Goal: Complete application form: Complete application form

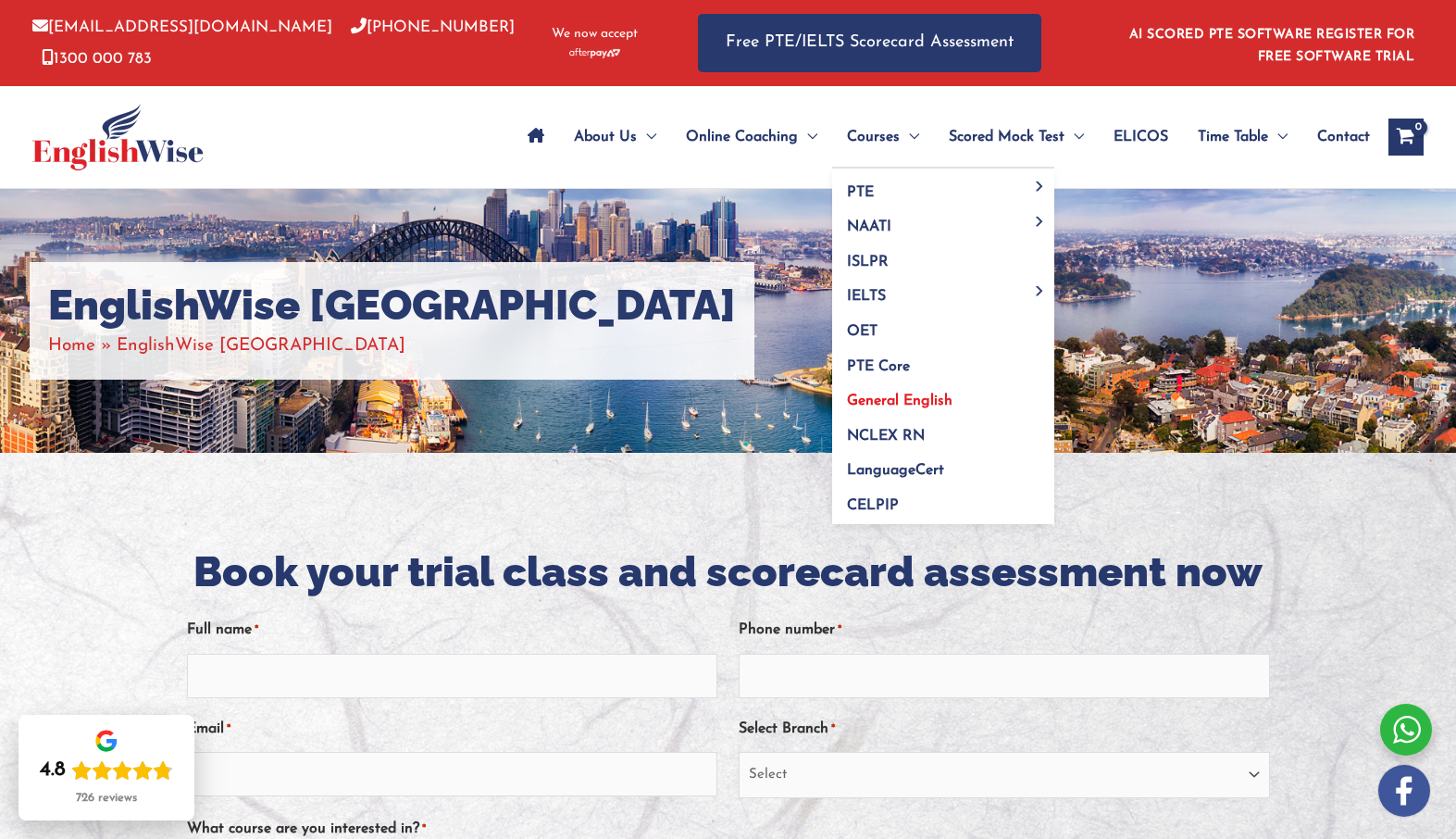
click at [927, 400] on span "General English" at bounding box center [900, 400] width 106 height 14
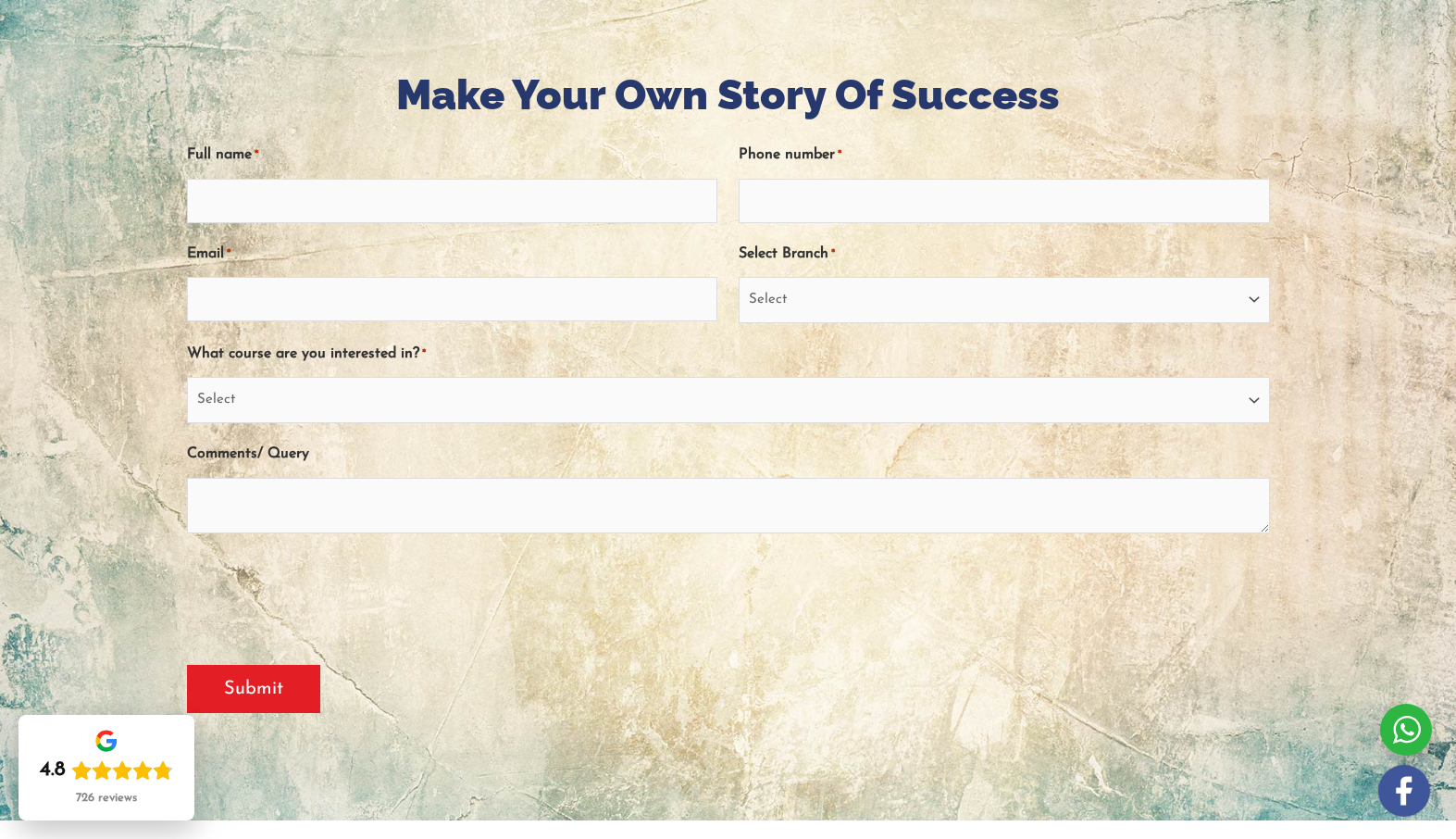
scroll to position [196, 0]
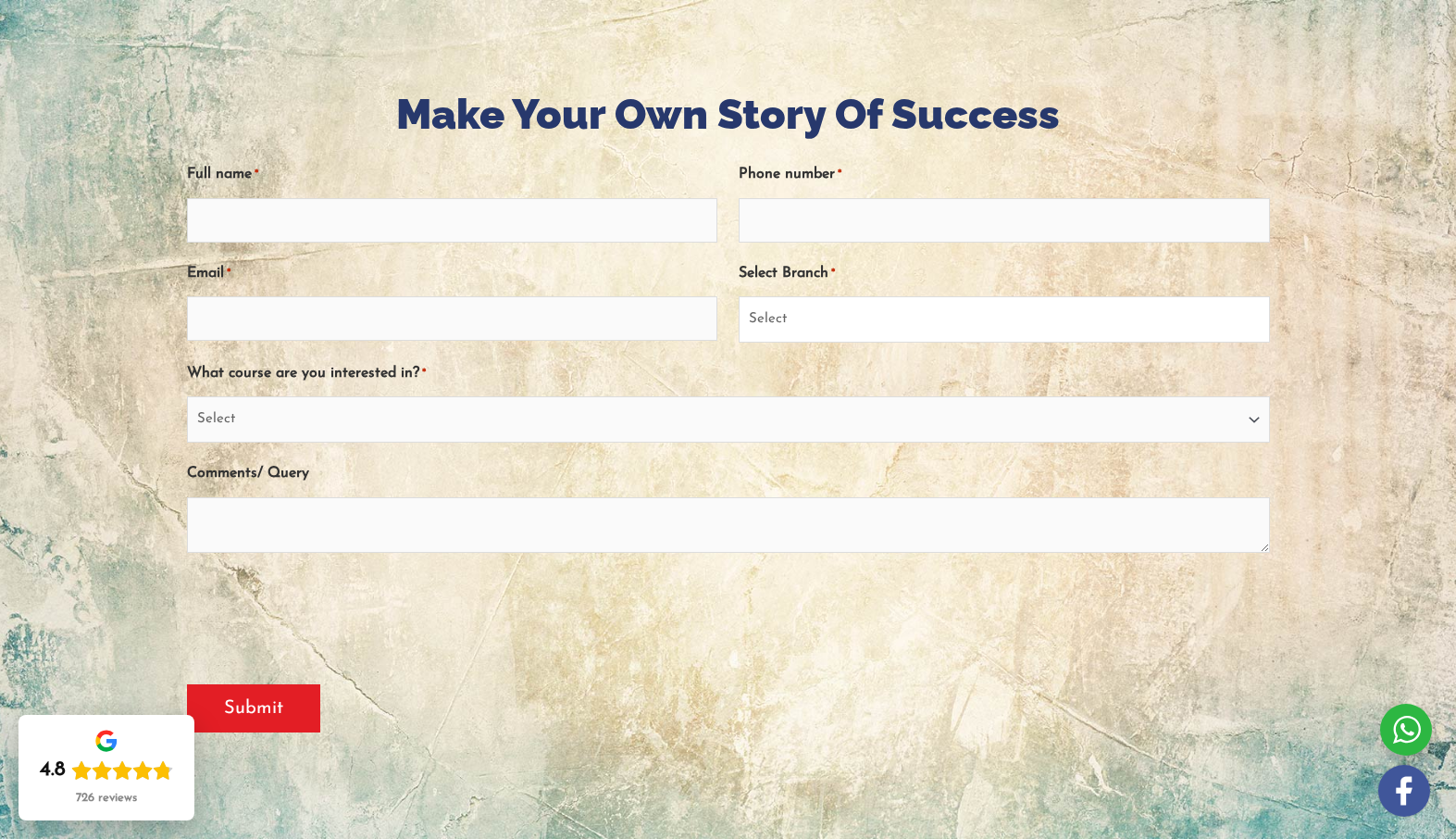
click at [958, 314] on select "Select Sydney City Center Sydney Parramatta EnglishWise Global Brisbane Gold Co…" at bounding box center [1004, 319] width 530 height 46
select select "[GEOGRAPHIC_DATA]"
click at [739, 296] on select "Select Sydney City Center Sydney Parramatta EnglishWise Global Brisbane Gold Co…" at bounding box center [1004, 319] width 530 height 46
click at [805, 424] on select "Select PTE NAATI IELTS OET General English" at bounding box center [728, 420] width 1083 height 46
select select "General English"
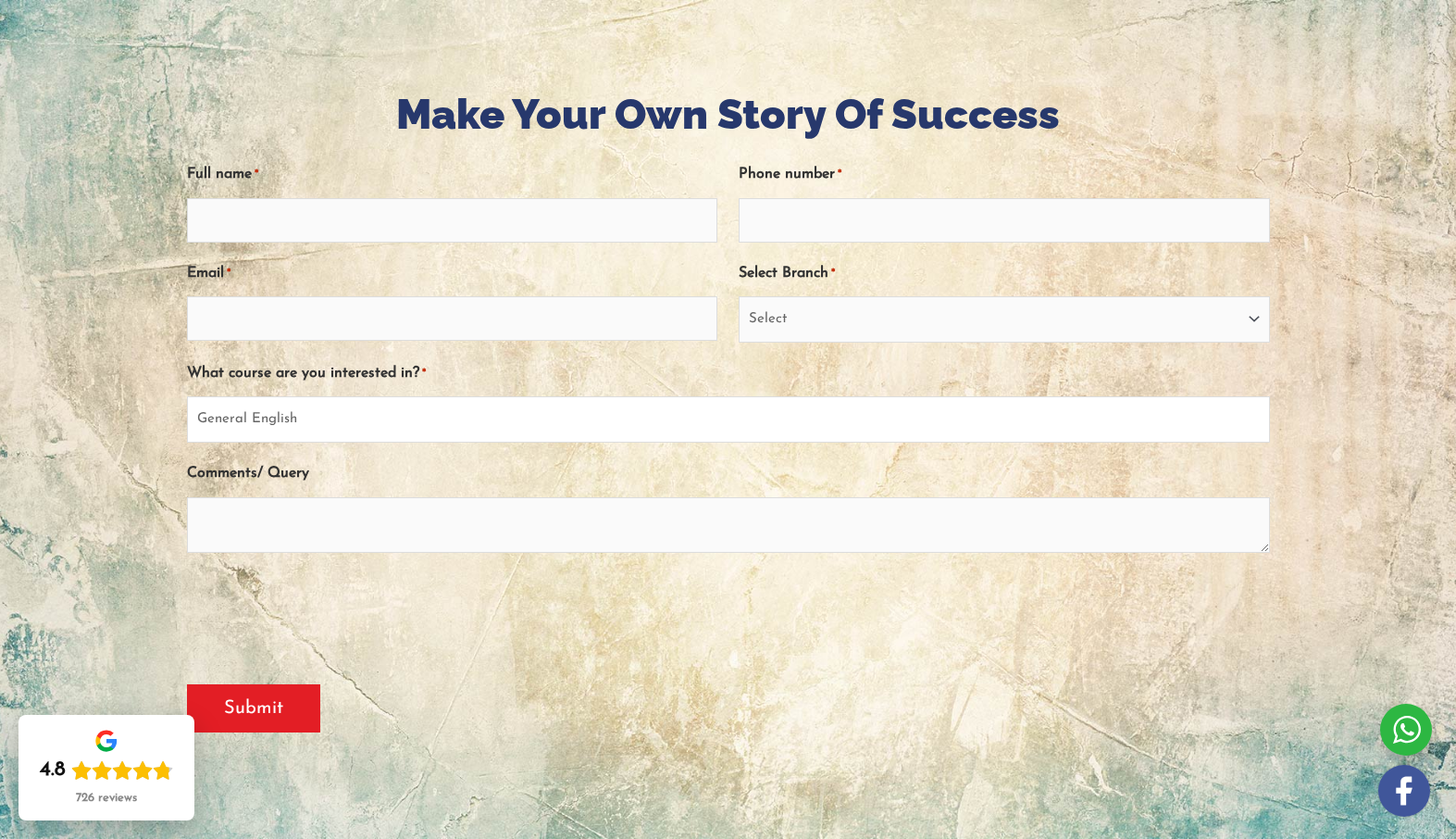
click at [187, 396] on select "Select PTE NAATI IELTS OET General English" at bounding box center [728, 420] width 1083 height 46
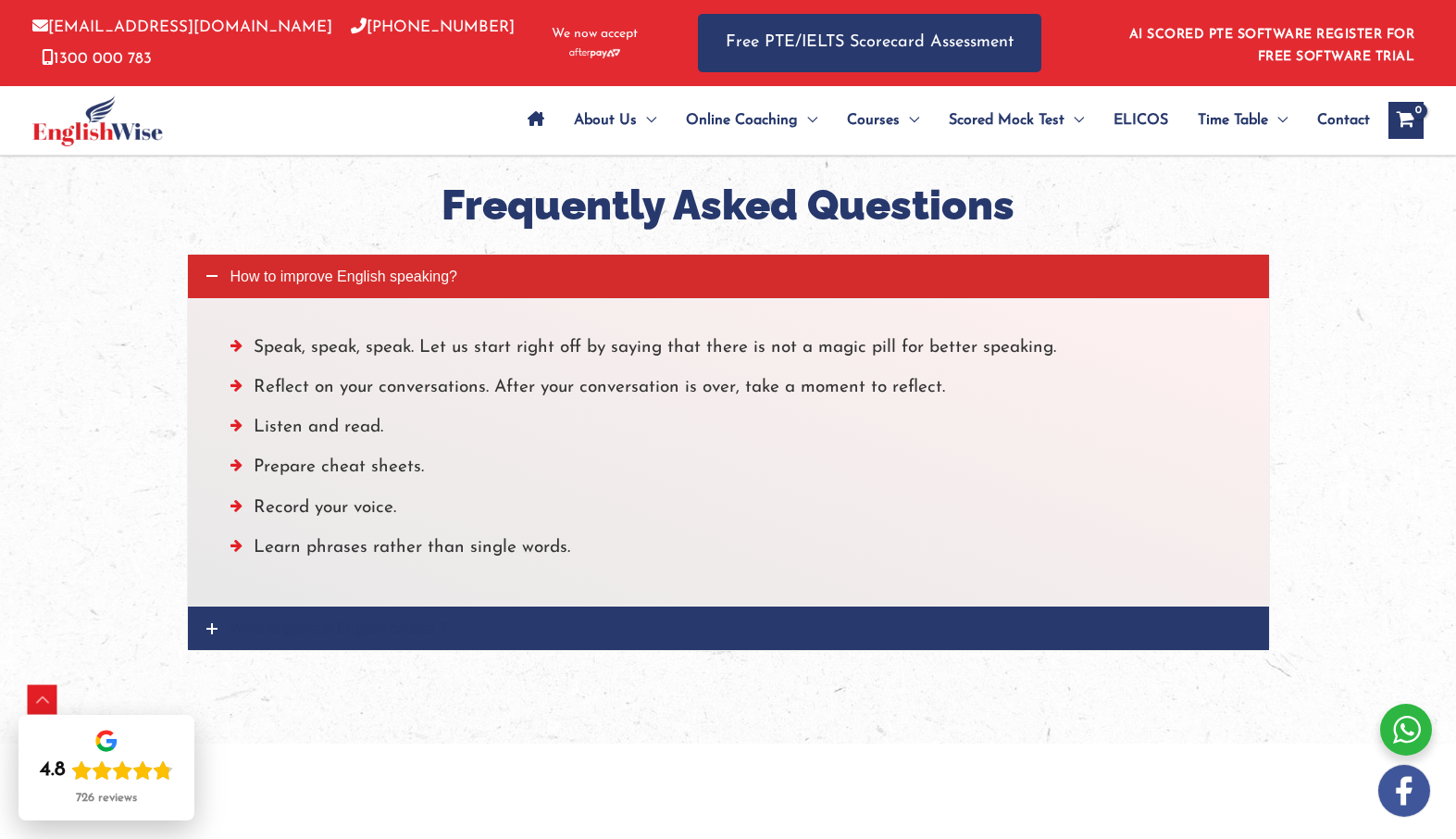
scroll to position [2206, 0]
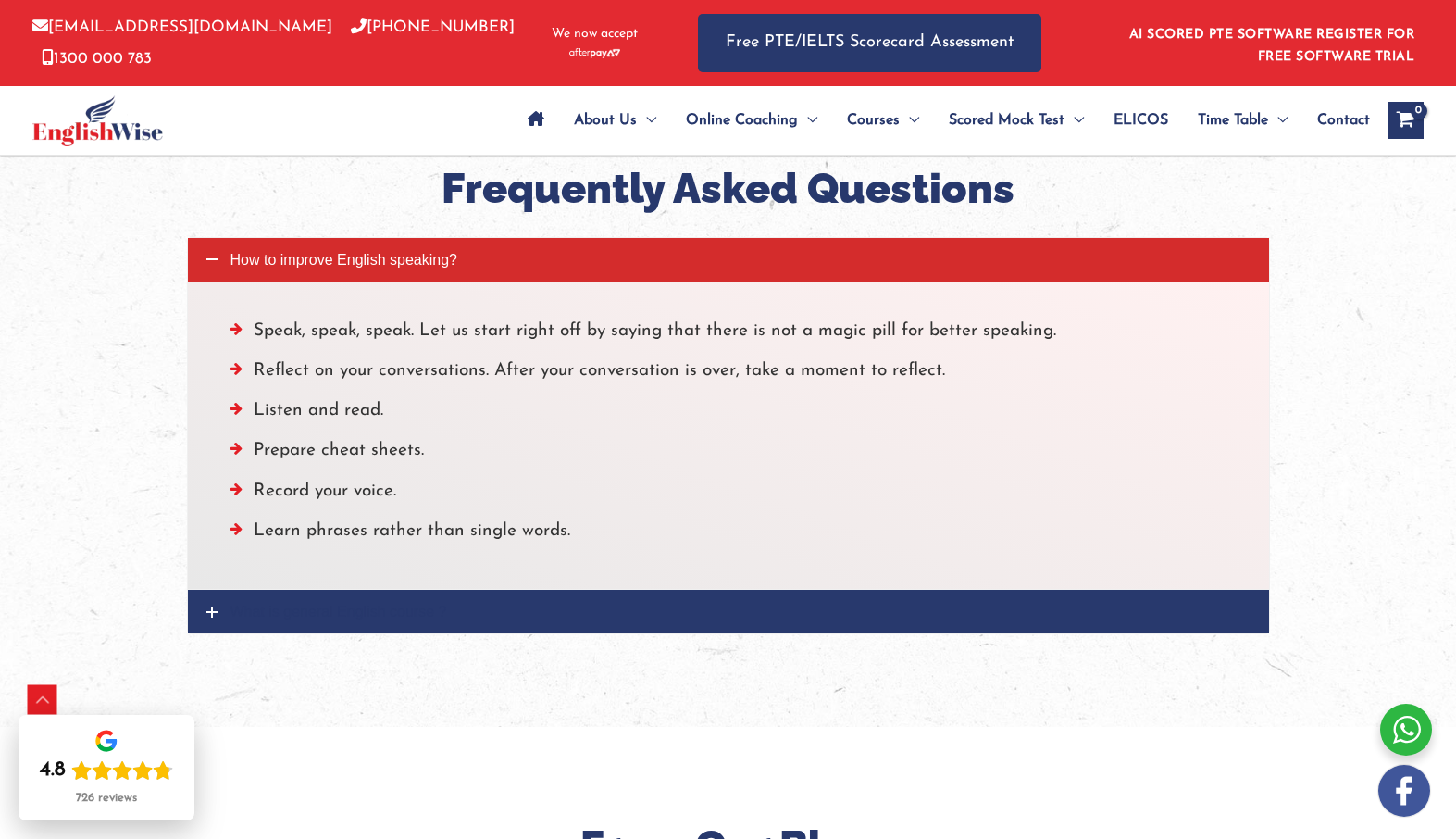
click at [218, 613] on link "What is general English course ?" at bounding box center [728, 611] width 1082 height 43
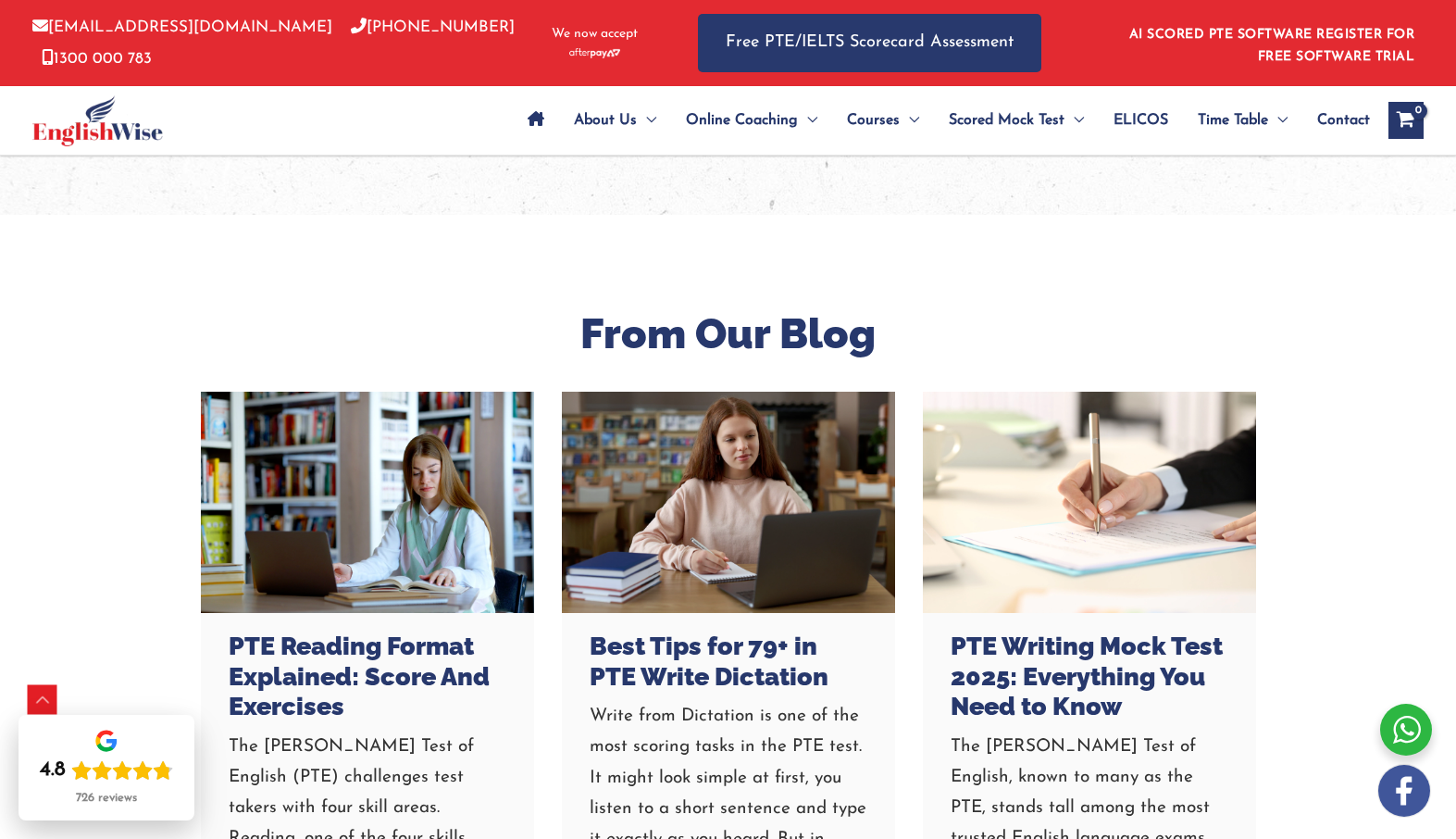
scroll to position [2532, 0]
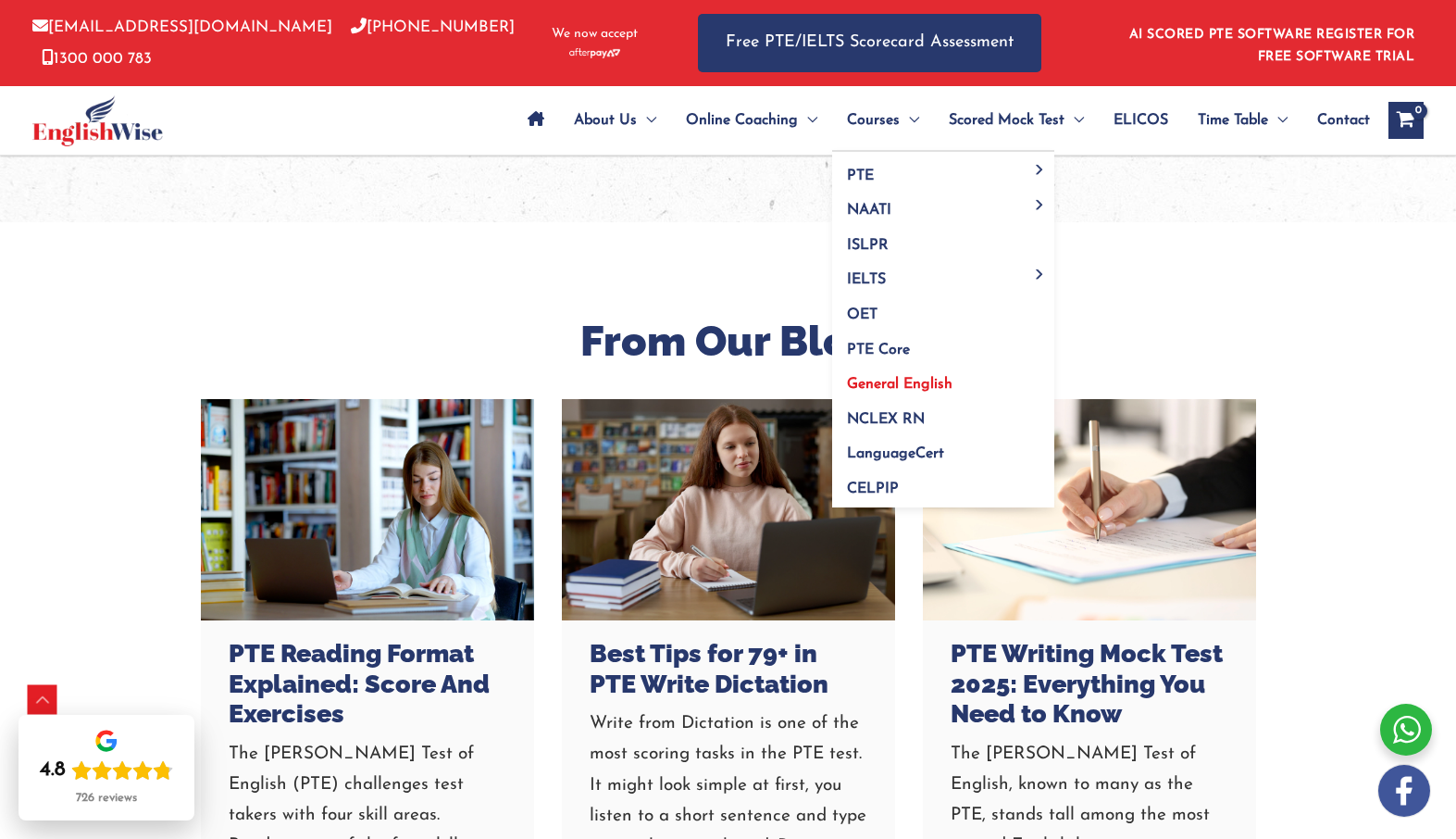
click at [905, 381] on span "General English" at bounding box center [900, 384] width 106 height 14
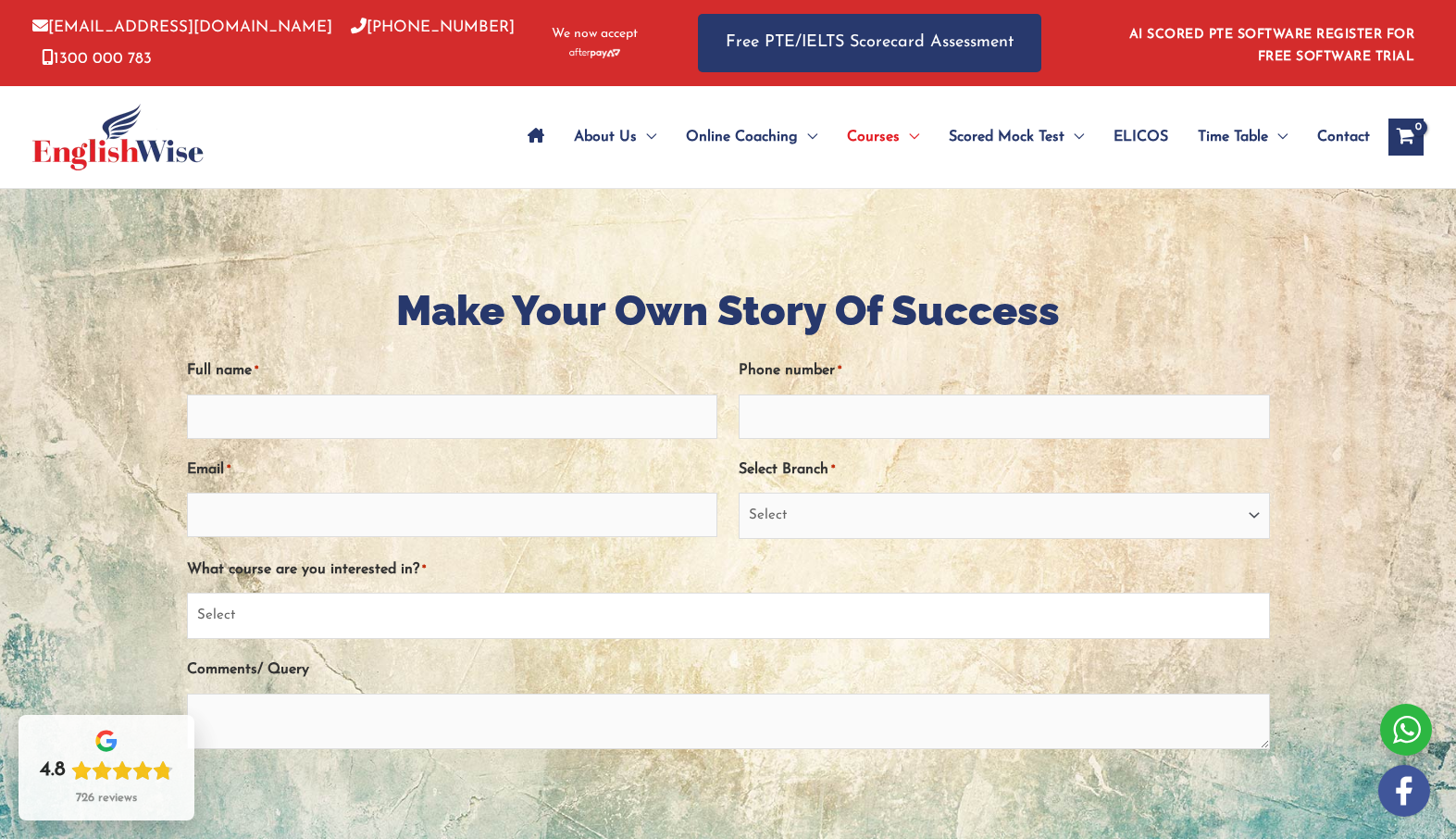
click at [970, 610] on select "Select PTE NAATI IELTS OET General English" at bounding box center [728, 616] width 1083 height 46
select select "General English"
click at [187, 593] on select "Select PTE NAATI IELTS OET General English" at bounding box center [728, 616] width 1083 height 46
click at [1020, 521] on select "Select Sydney City Center Sydney Parramatta EnglishWise Global Brisbane Gold Co…" at bounding box center [1004, 516] width 530 height 46
select select "[GEOGRAPHIC_DATA]"
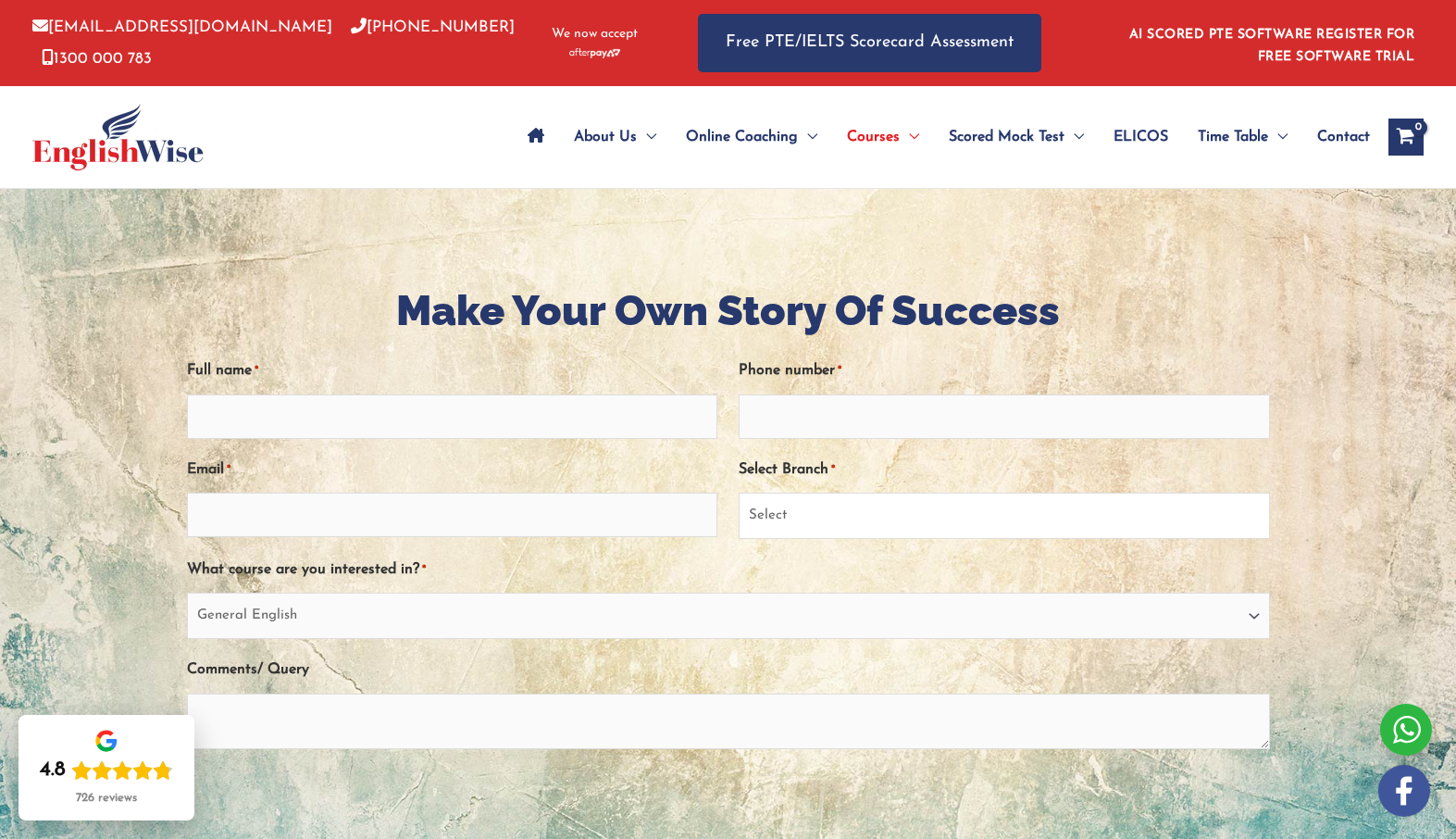
click at [739, 493] on select "Select Sydney City Center Sydney Parramatta EnglishWise Global Brisbane Gold Co…" at bounding box center [1004, 516] width 530 height 46
click at [867, 420] on input "Phone number *" at bounding box center [1004, 417] width 530 height 44
type input "0468592177"
type input "H Kothalawala"
type input "0468594771"
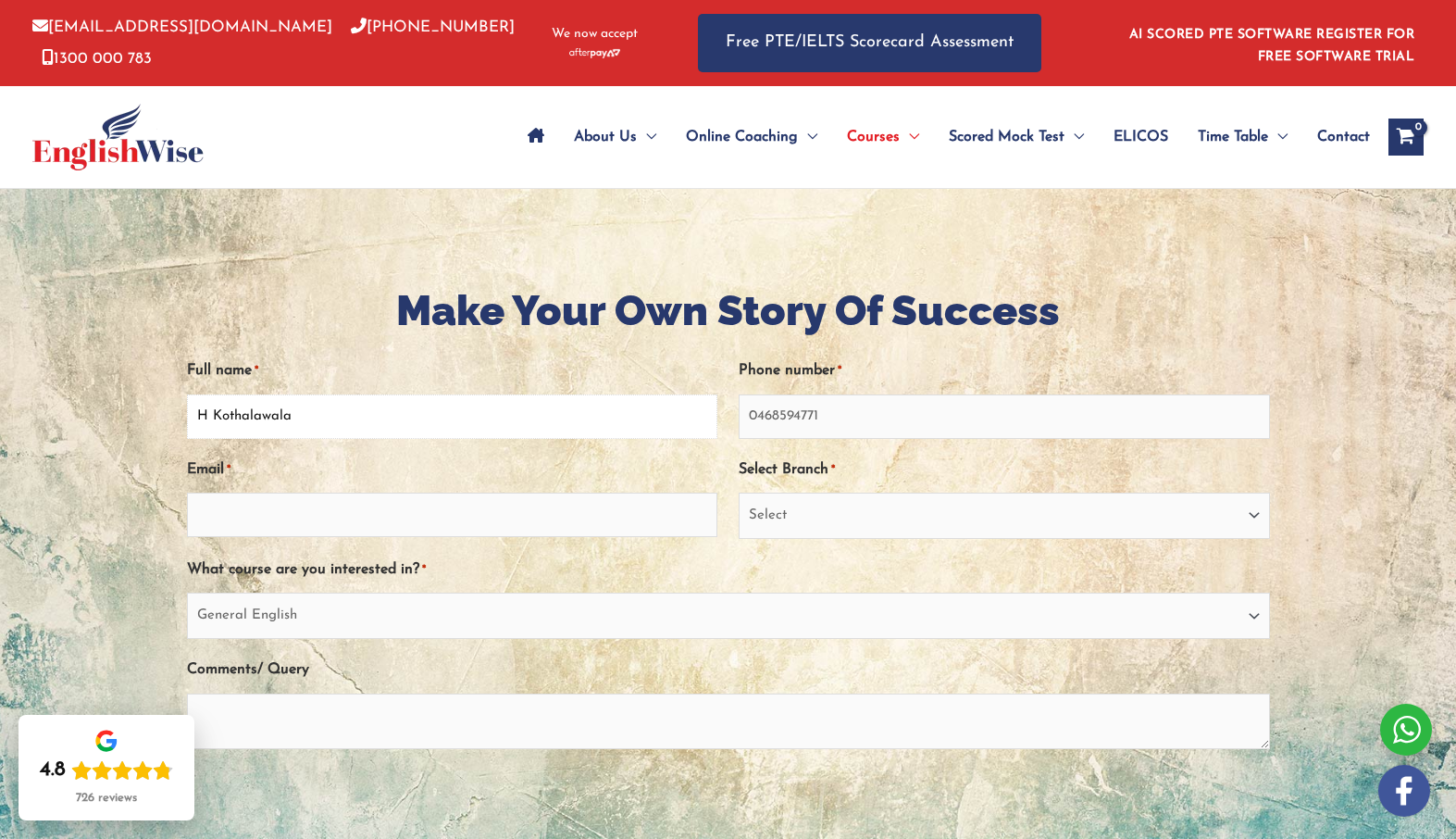
click at [403, 413] on input "H Kothalawala" at bounding box center [451, 417] width 530 height 44
type input "Harsha"
click at [311, 527] on input "Email *" at bounding box center [451, 515] width 530 height 44
type input "dkharsha@gmail.com"
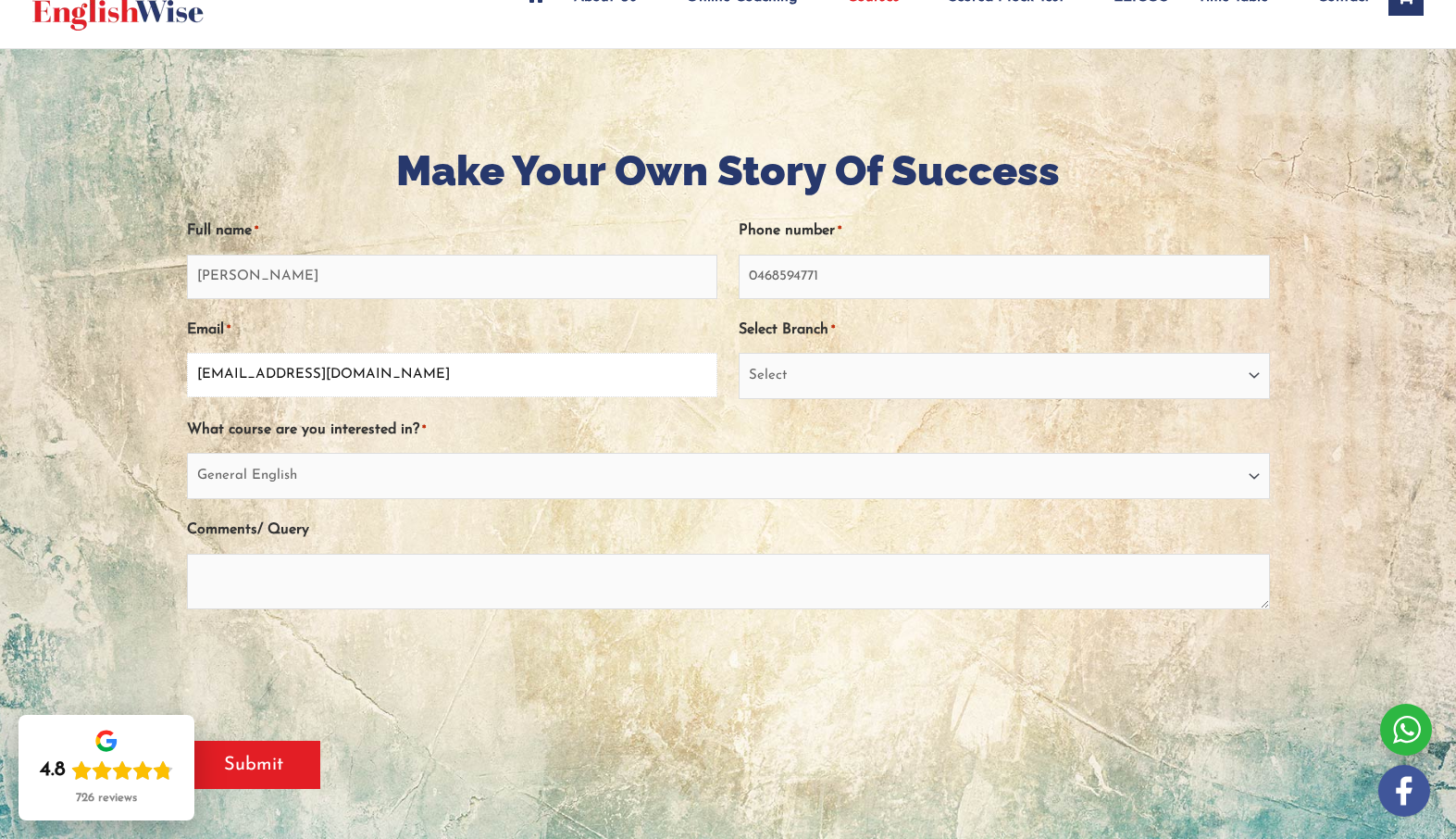
scroll to position [173, 0]
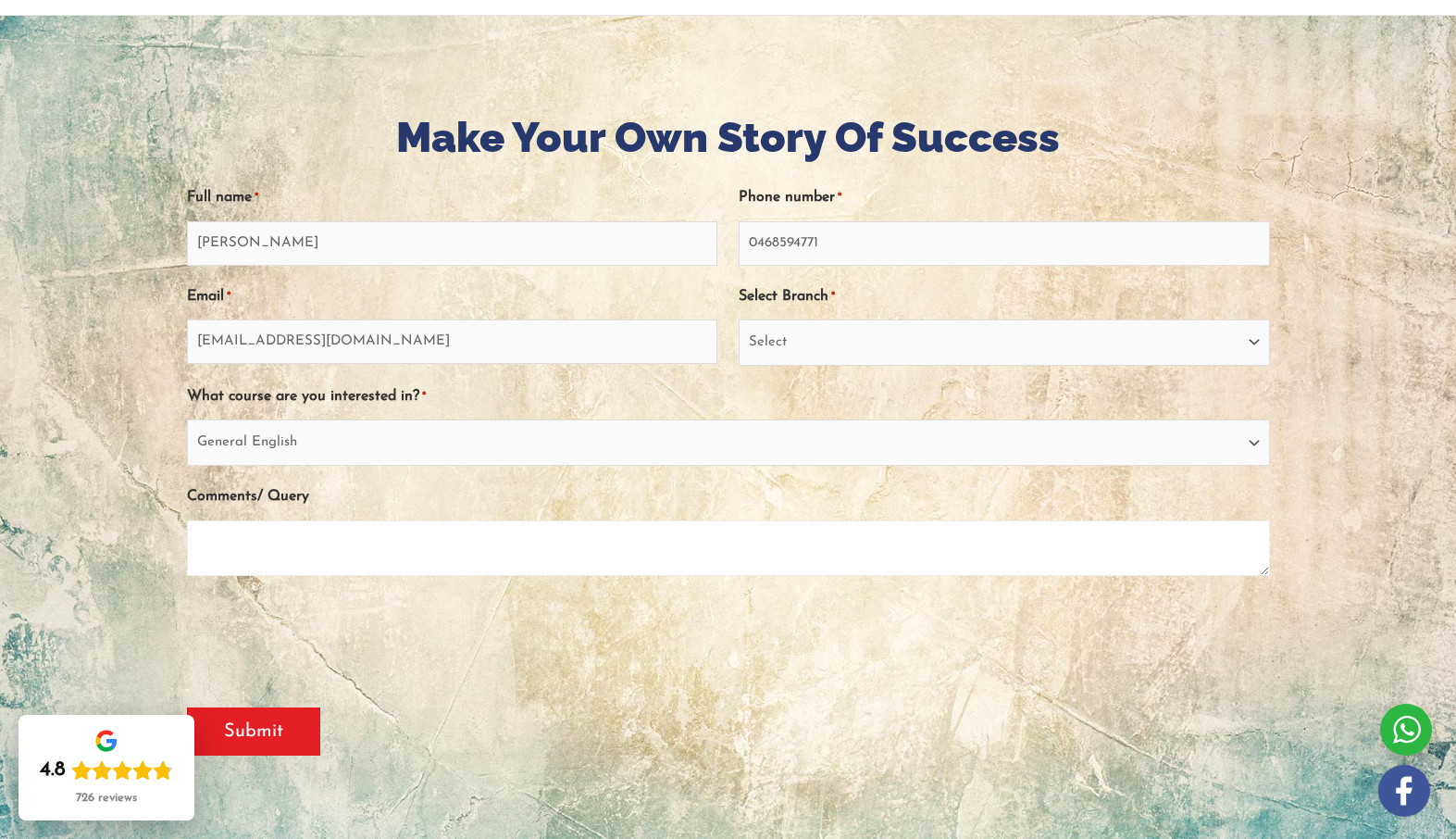
click at [450, 547] on textarea "Comments/ Query" at bounding box center [728, 548] width 1083 height 56
click at [275, 539] on textarea "Comments/ Query" at bounding box center [728, 548] width 1083 height 56
click at [391, 546] on textarea "I would like to know you have deneral English classes over the weekend." at bounding box center [728, 548] width 1083 height 56
type textarea "I would like to know you have general English classes over the weekend."
click at [751, 533] on textarea "I would like to know you have general English classes over the weekend." at bounding box center [728, 548] width 1083 height 56
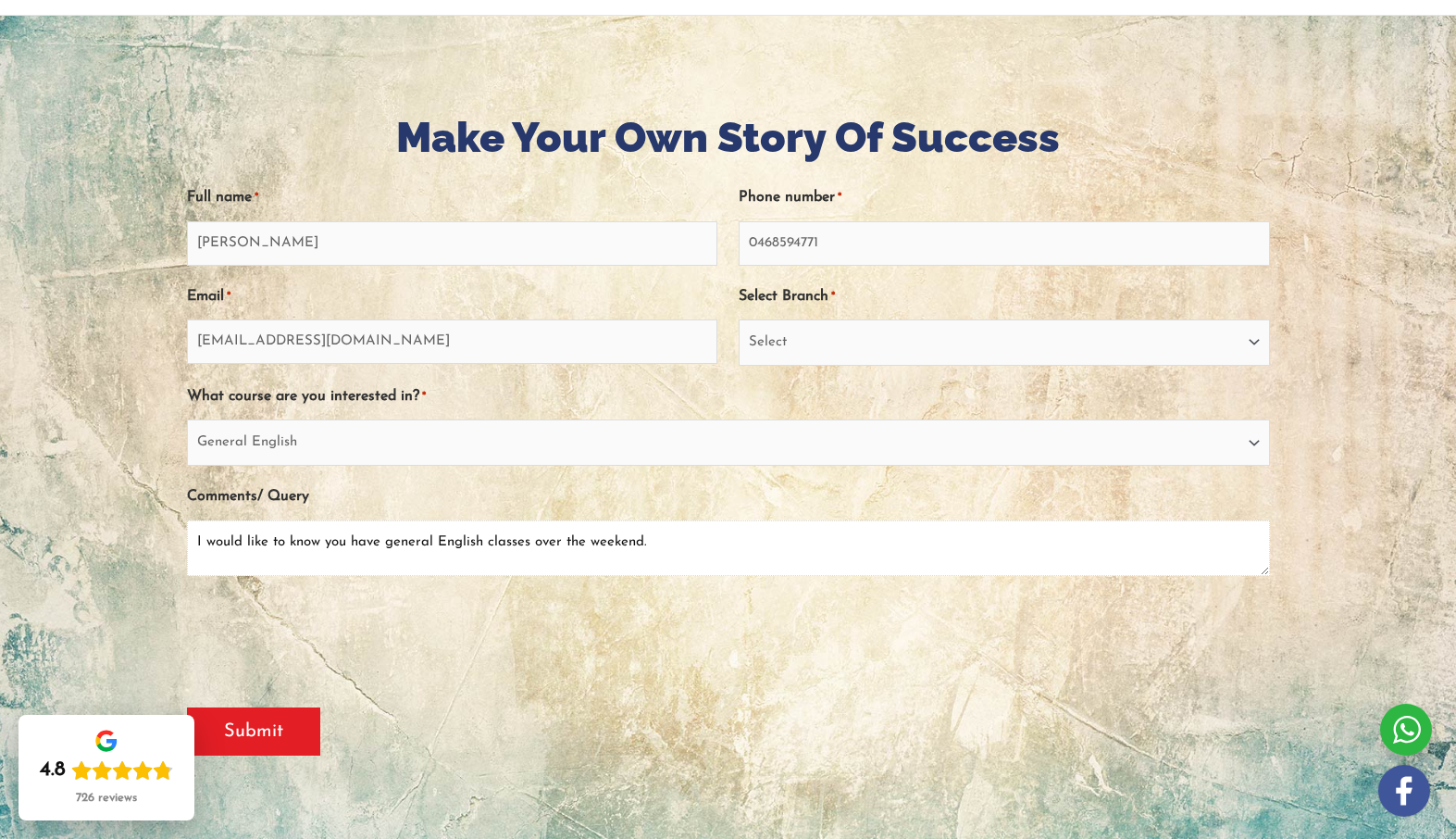
drag, startPoint x: 691, startPoint y: 546, endPoint x: 117, endPoint y: 547, distance: 574.0
click at [173, 547] on div "Make Your Own Story Of Success " * " indicates required fields X/Twitter This f…" at bounding box center [728, 439] width 1111 height 847
click at [498, 547] on textarea "Comments/ Query" at bounding box center [728, 548] width 1083 height 56
paste textarea "I would like to know if you have general English classes over the weekend."
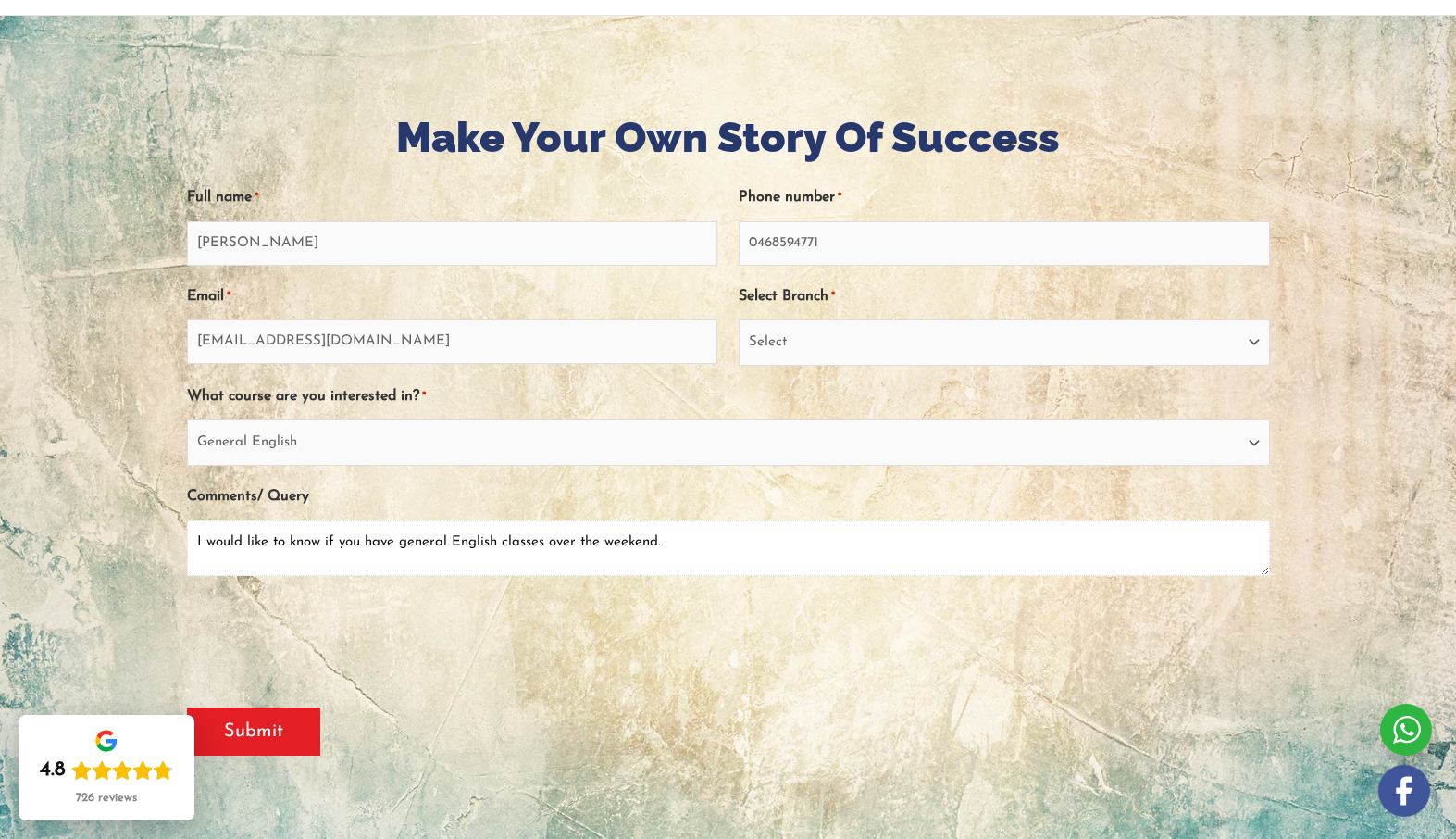
type textarea "I would like to know if you have general English classes over the weekend."
click at [262, 723] on input "Submit" at bounding box center [253, 731] width 134 height 48
